Goal: Information Seeking & Learning: Learn about a topic

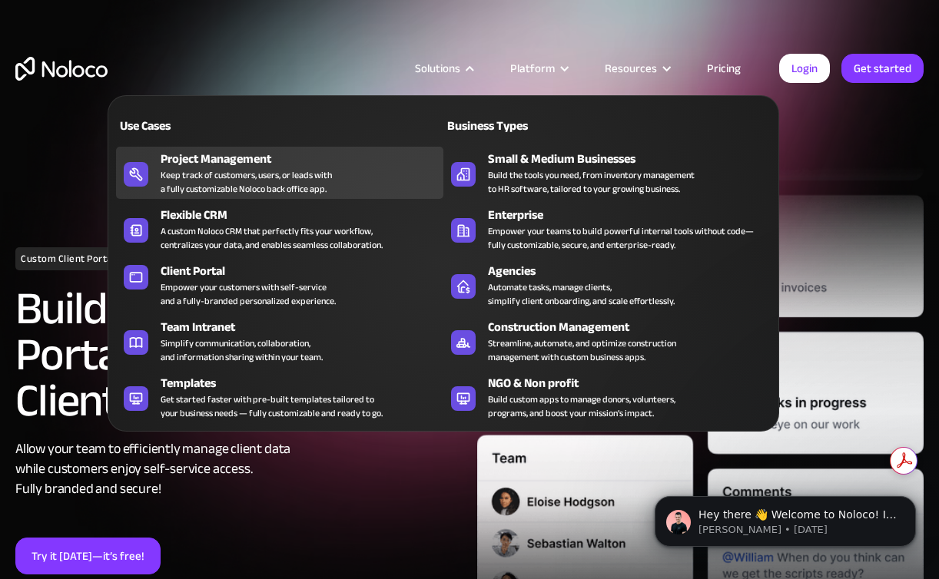
click at [240, 169] on div "Keep track of customers, users, or leads with a fully customizable Noloco back …" at bounding box center [246, 182] width 171 height 28
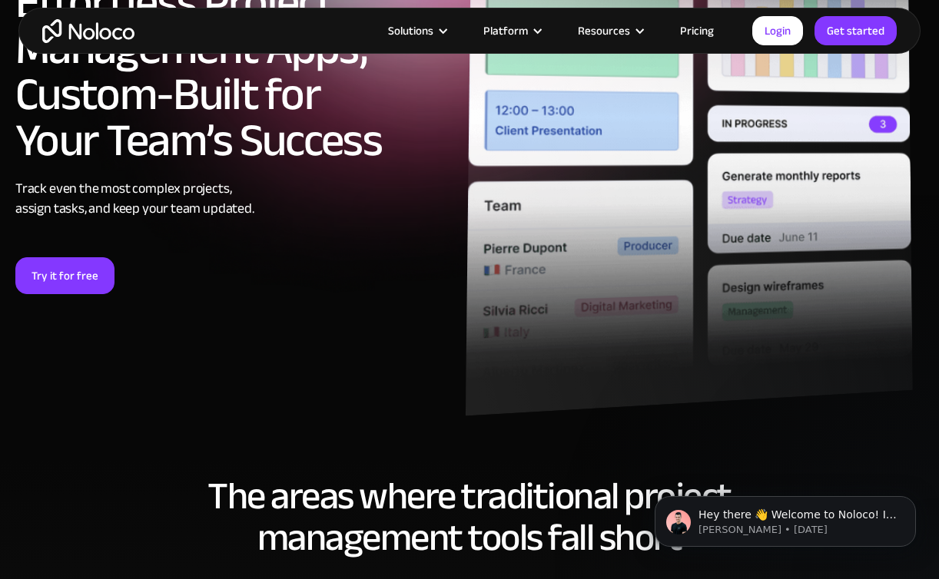
scroll to position [161, 0]
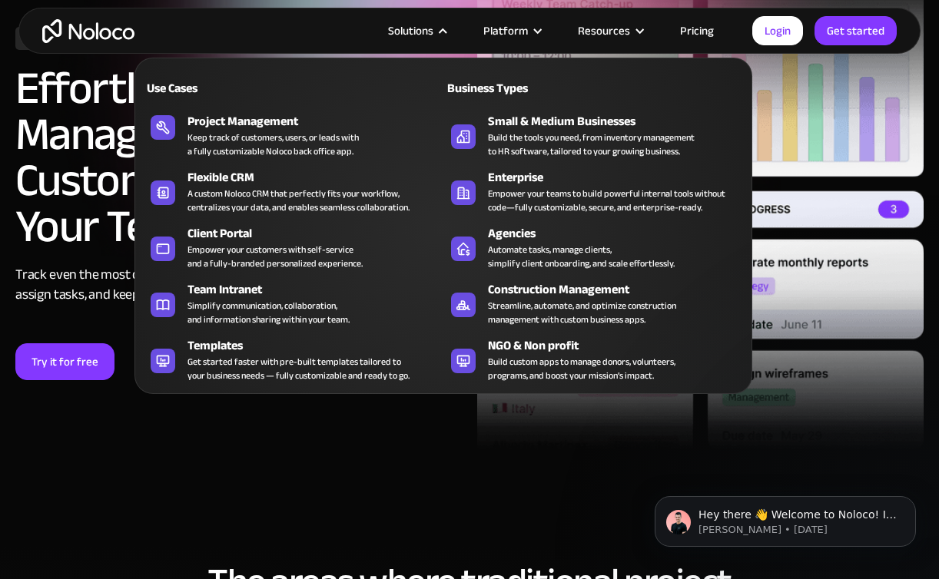
click at [279, 217] on div "Use Cases Business Types Project Management Keep track of customers, users, or …" at bounding box center [443, 226] width 618 height 337
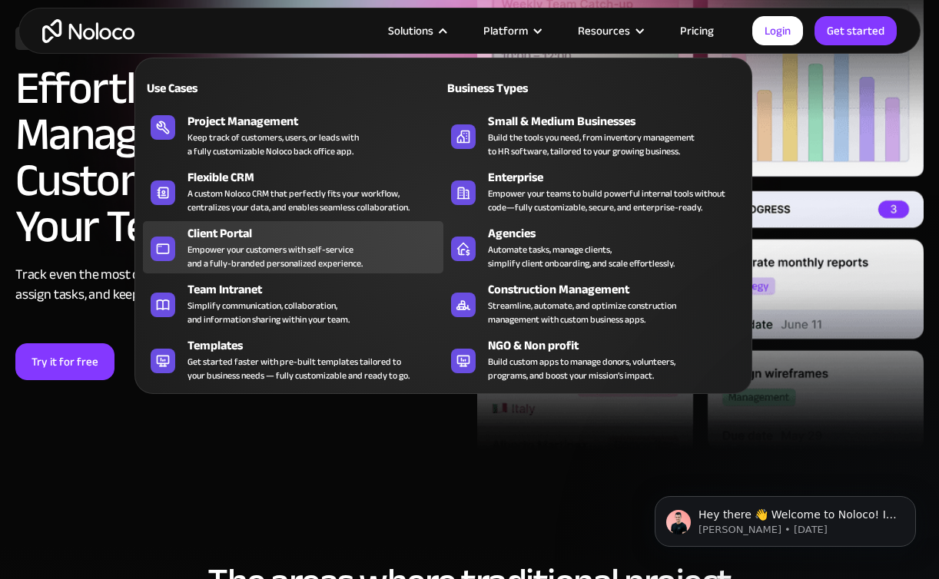
click at [276, 237] on div "Client Portal" at bounding box center [319, 233] width 263 height 18
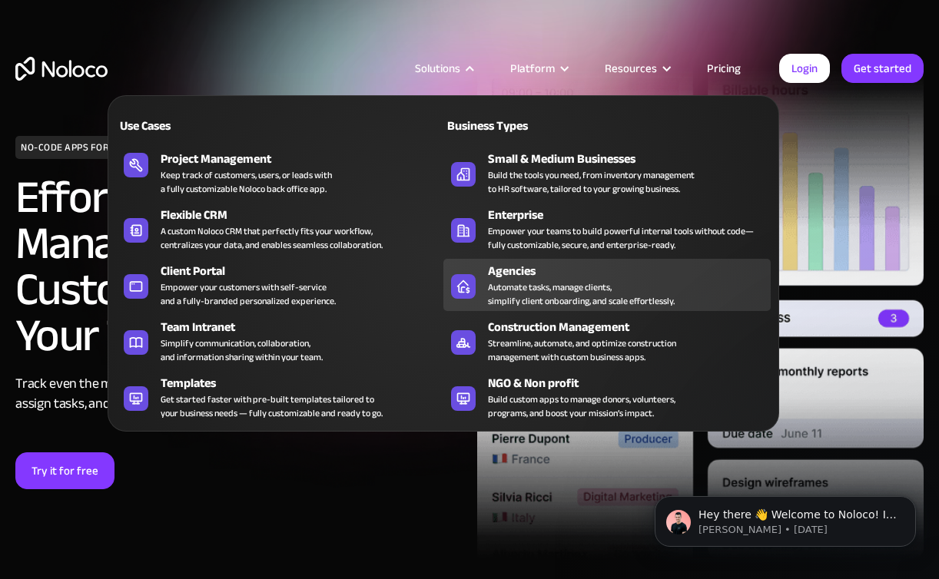
scroll to position [0, 0]
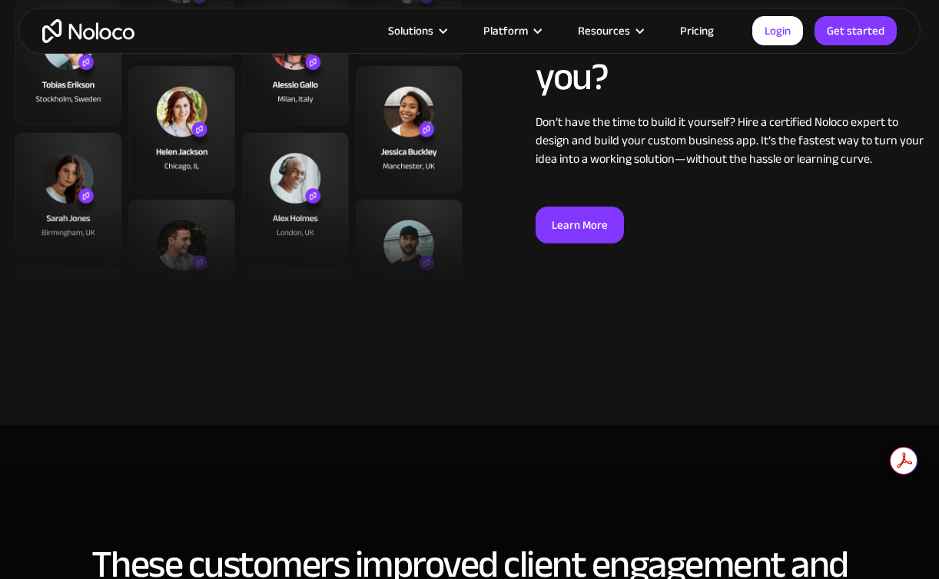
scroll to position [4211, 0]
